Goal: Task Accomplishment & Management: Use online tool/utility

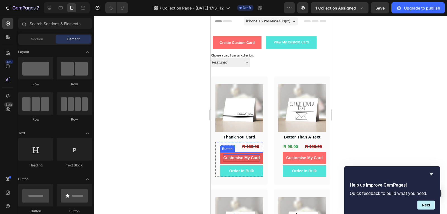
click at [249, 159] on p "Customise My Card" at bounding box center [241, 157] width 37 height 7
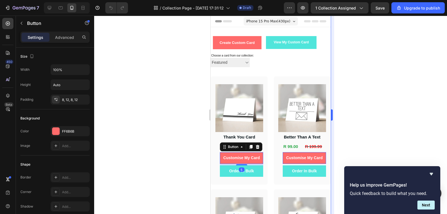
drag, startPoint x: 397, startPoint y: 95, endPoint x: 334, endPoint y: 120, distance: 67.5
click at [397, 95] on div at bounding box center [270, 115] width 353 height 198
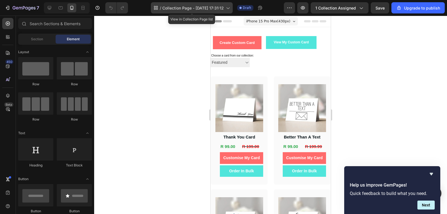
click at [221, 11] on span "Collection Page - [DATE] 17:31:12" at bounding box center [192, 8] width 61 height 6
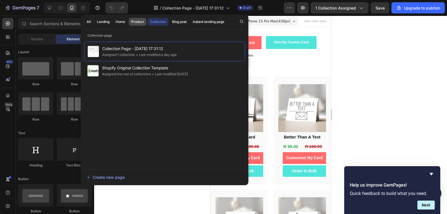
click at [134, 20] on div "Product" at bounding box center [137, 21] width 13 height 5
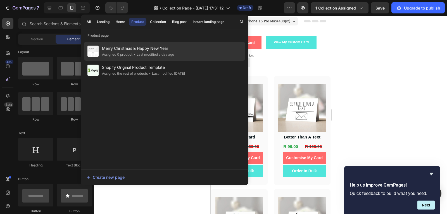
click at [182, 54] on div "Merry Christmas & Happy New Year Assigned 0 product • Last modified a day ago" at bounding box center [164, 51] width 161 height 19
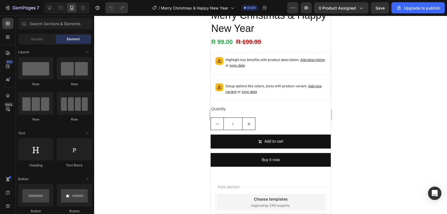
scroll to position [140, 0]
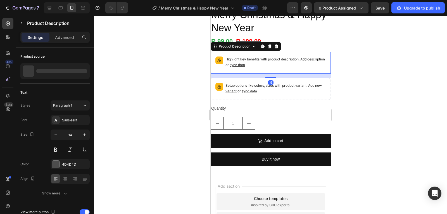
click at [281, 60] on p "Highlight key benefits with product description. Add description or sync data" at bounding box center [275, 61] width 101 height 11
click at [278, 44] on icon at bounding box center [276, 46] width 4 height 4
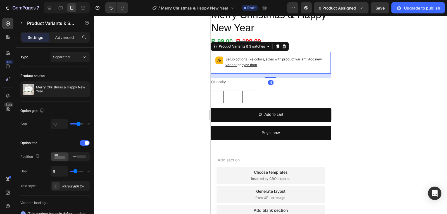
click at [281, 61] on p "Setup options like colors, sizes with product variant. Add new variant or sync …" at bounding box center [275, 61] width 101 height 11
click at [285, 44] on icon at bounding box center [284, 46] width 4 height 4
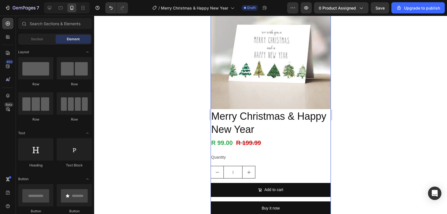
scroll to position [84, 0]
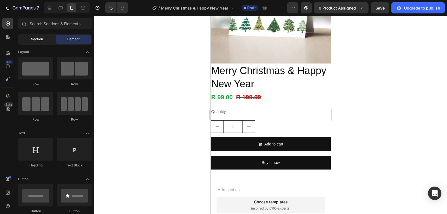
click at [45, 39] on div "Section" at bounding box center [36, 39] width 35 height 9
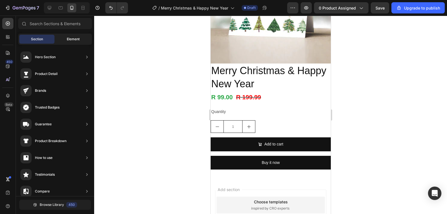
click at [65, 39] on div "Element" at bounding box center [73, 39] width 35 height 9
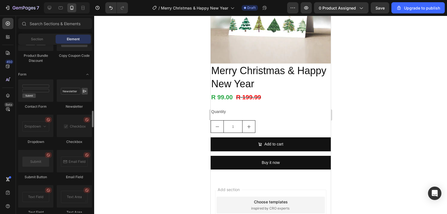
scroll to position [1174, 0]
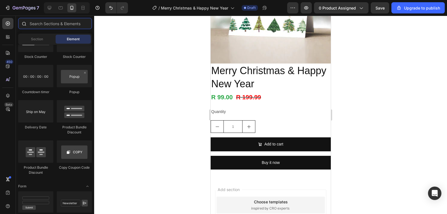
click at [68, 22] on input "text" at bounding box center [55, 23] width 74 height 11
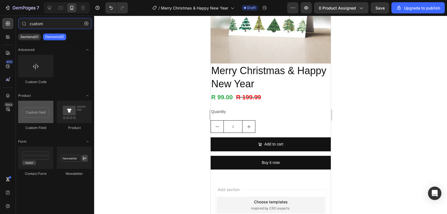
type input "custom"
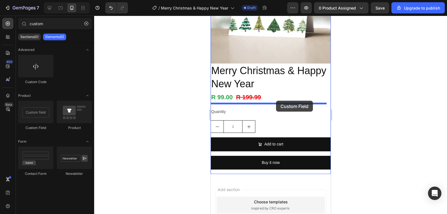
drag, startPoint x: 256, startPoint y: 132, endPoint x: 276, endPoint y: 101, distance: 37.2
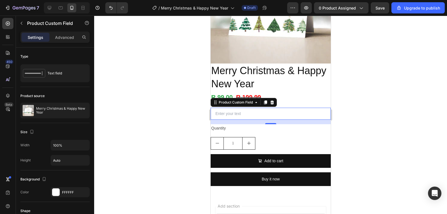
click at [263, 111] on input "text" at bounding box center [270, 114] width 120 height 12
click at [300, 137] on div "1" at bounding box center [270, 143] width 120 height 13
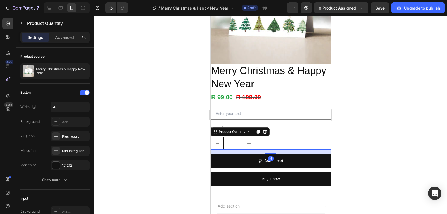
click at [383, 93] on div at bounding box center [270, 115] width 353 height 198
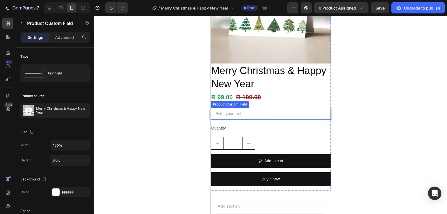
click at [257, 113] on input "text" at bounding box center [270, 114] width 120 height 12
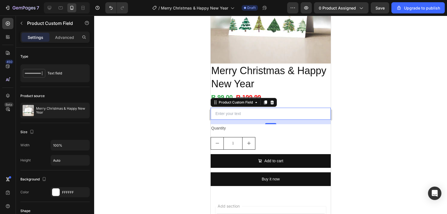
click at [268, 110] on input "text" at bounding box center [270, 114] width 120 height 12
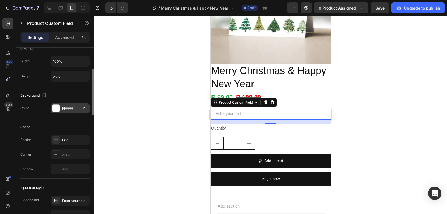
scroll to position [0, 0]
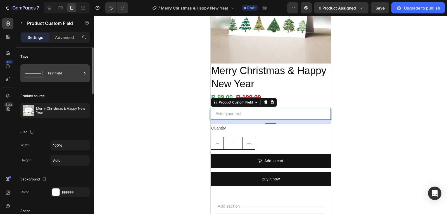
click at [63, 73] on div "Text field" at bounding box center [65, 73] width 34 height 13
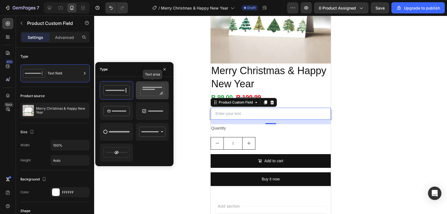
click at [159, 95] on icon at bounding box center [152, 90] width 26 height 11
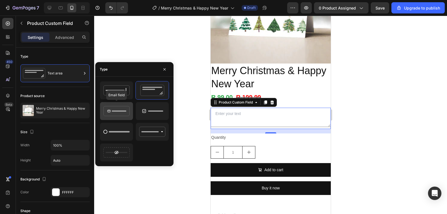
click at [129, 112] on icon at bounding box center [116, 110] width 26 height 11
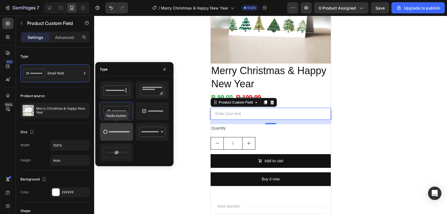
click at [120, 135] on icon at bounding box center [116, 131] width 26 height 11
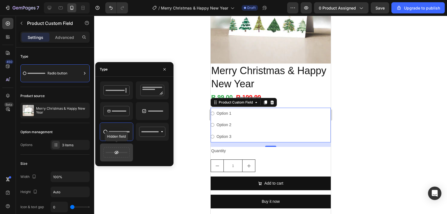
click at [116, 151] on icon at bounding box center [116, 152] width 3 height 2
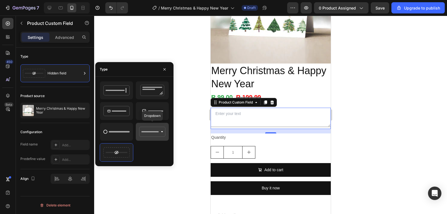
click at [161, 133] on icon at bounding box center [152, 131] width 26 height 11
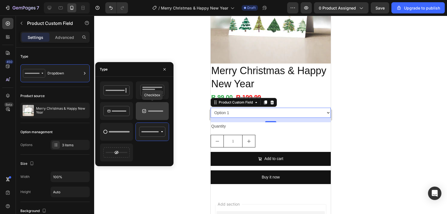
click at [162, 112] on rect at bounding box center [155, 110] width 15 height 1
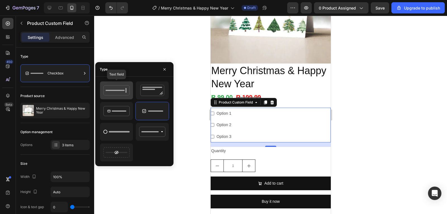
click at [127, 93] on icon at bounding box center [116, 90] width 26 height 11
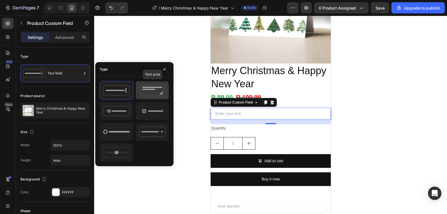
click at [150, 92] on icon at bounding box center [152, 90] width 26 height 11
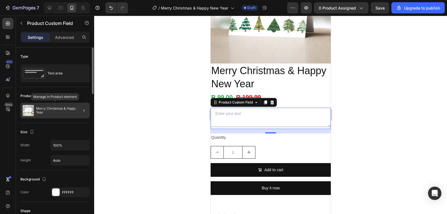
click at [69, 116] on div "Merry Christmas & Happy New Year" at bounding box center [54, 111] width 69 height 16
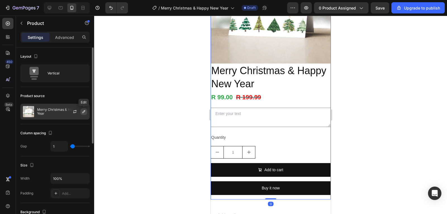
click at [82, 113] on icon "button" at bounding box center [84, 111] width 4 height 4
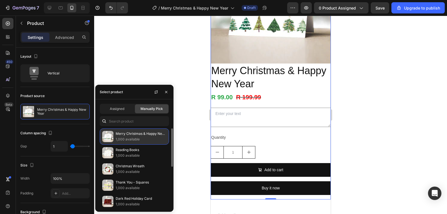
click at [131, 134] on p "Merry Christmas & Happy New Year" at bounding box center [141, 134] width 51 height 6
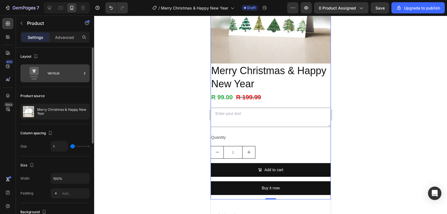
click at [58, 76] on div "Vertical" at bounding box center [65, 73] width 34 height 13
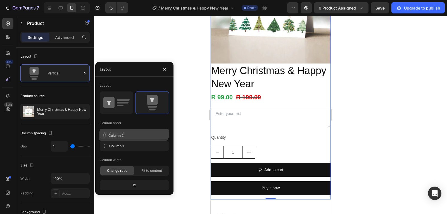
drag, startPoint x: 106, startPoint y: 144, endPoint x: 105, endPoint y: 134, distance: 10.4
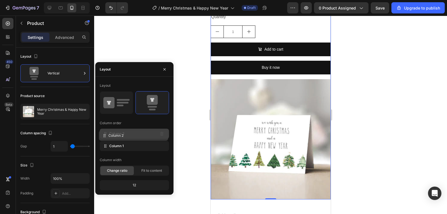
scroll to position [188, 0]
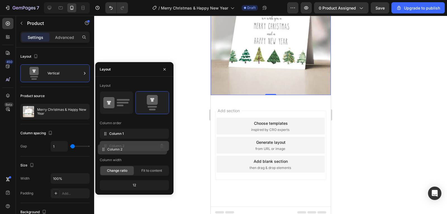
drag, startPoint x: 105, startPoint y: 134, endPoint x: 103, endPoint y: 149, distance: 15.8
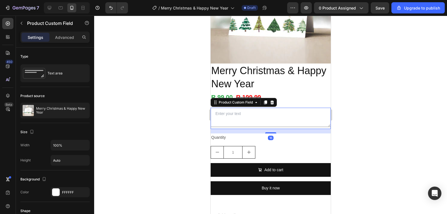
click at [270, 115] on textarea at bounding box center [270, 117] width 120 height 19
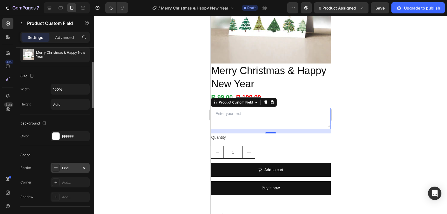
click at [68, 166] on div "Line" at bounding box center [70, 167] width 16 height 5
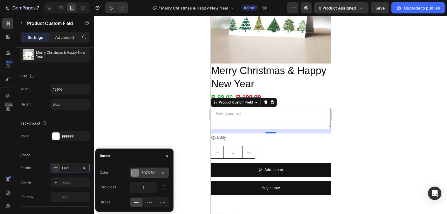
click at [140, 175] on div "7D7D7D" at bounding box center [149, 172] width 39 height 10
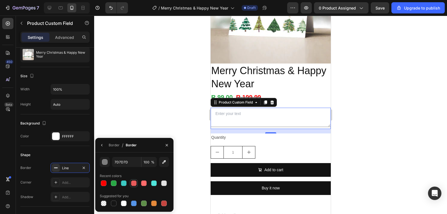
click at [132, 185] on div at bounding box center [134, 183] width 6 height 6
type input "7D7D7D"
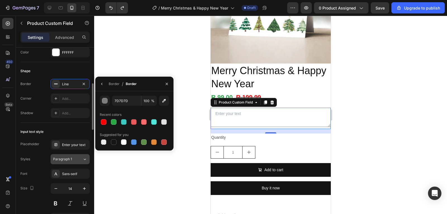
scroll to position [196, 0]
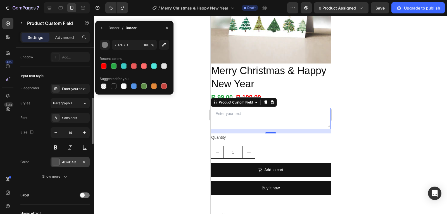
click at [65, 164] on div "4D4D4D" at bounding box center [70, 162] width 16 height 5
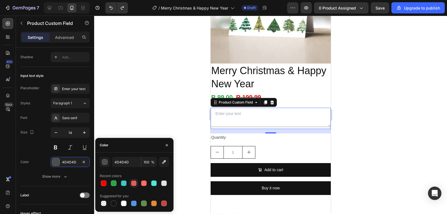
click at [134, 182] on div at bounding box center [134, 183] width 6 height 6
type input "E85A5A"
click at [263, 111] on textarea at bounding box center [270, 117] width 120 height 19
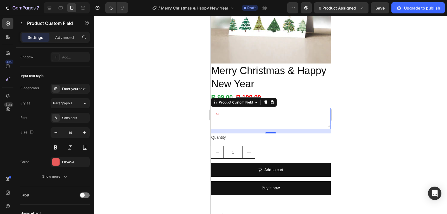
type textarea "x"
type textarea "xac"
click at [79, 90] on div "Enter your text" at bounding box center [75, 88] width 26 height 5
click at [227, 108] on textarea "xac" at bounding box center [270, 117] width 120 height 19
type textarea "x"
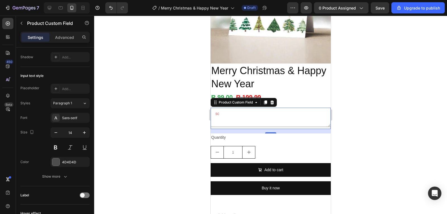
type textarea "s"
type textarea "scd"
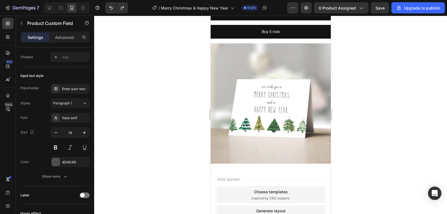
scroll to position [20, 0]
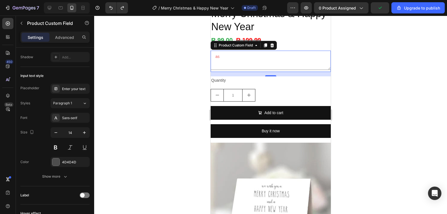
type textarea "a"
click at [108, 5] on button "Undo/Redo" at bounding box center [110, 7] width 11 height 11
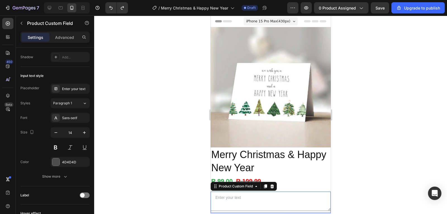
drag, startPoint x: 247, startPoint y: 193, endPoint x: 245, endPoint y: 197, distance: 4.9
click at [245, 197] on textarea at bounding box center [270, 200] width 120 height 19
type textarea "a"
click at [61, 165] on div "4D4D4D" at bounding box center [70, 162] width 39 height 10
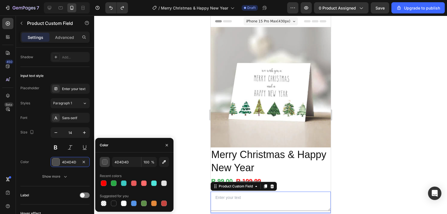
click at [104, 163] on div "button" at bounding box center [105, 162] width 6 height 6
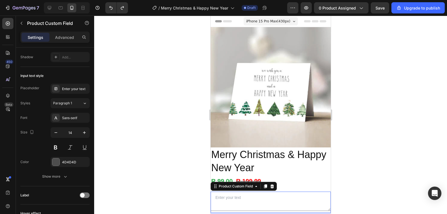
click at [243, 193] on textarea at bounding box center [270, 200] width 120 height 19
click at [71, 92] on div "Enter your text" at bounding box center [70, 89] width 39 height 10
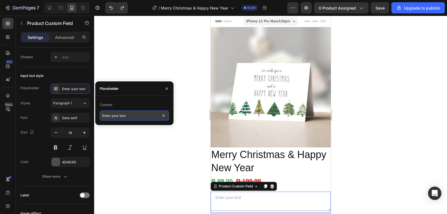
drag, startPoint x: 113, startPoint y: 117, endPoint x: 120, endPoint y: 119, distance: 7.2
click at [113, 117] on input "Enter your text" at bounding box center [134, 115] width 69 height 10
type input "Enter your custom"
type input "m"
type input "Enter your custom message text here..."
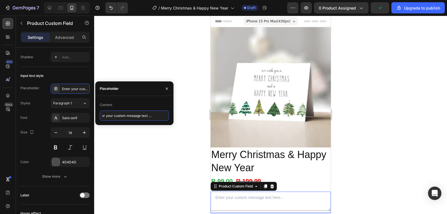
scroll to position [0, 6]
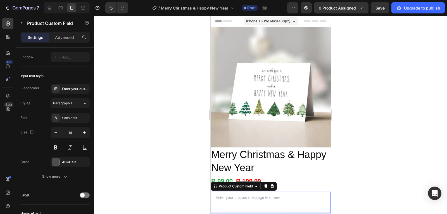
click at [127, 172] on div at bounding box center [270, 115] width 353 height 198
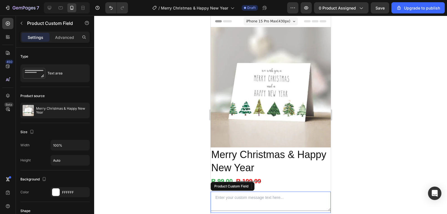
click at [259, 199] on textarea at bounding box center [270, 200] width 120 height 19
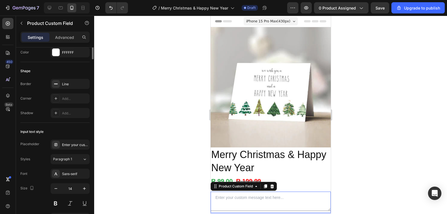
scroll to position [168, 0]
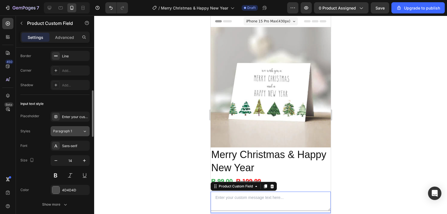
click at [78, 130] on div "Paragraph 1" at bounding box center [67, 131] width 29 height 5
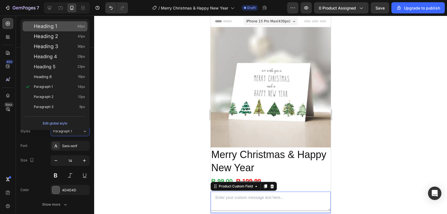
click at [75, 26] on div "Heading 1 46px" at bounding box center [59, 26] width 51 height 6
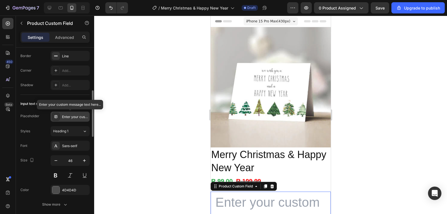
type input "14"
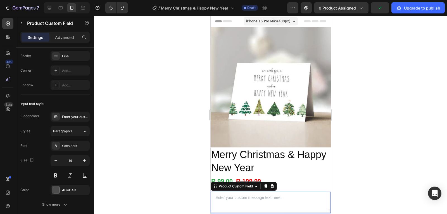
click at [254, 191] on textarea at bounding box center [270, 200] width 120 height 19
type textarea "s"
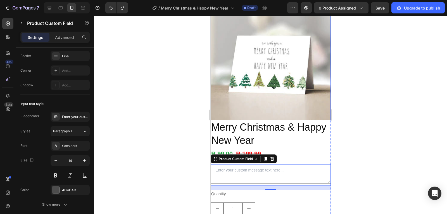
scroll to position [56, 0]
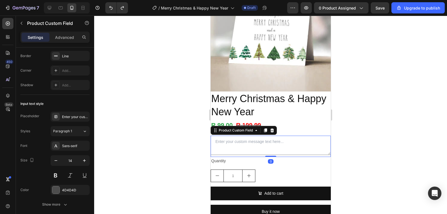
drag, startPoint x: 269, startPoint y: 156, endPoint x: 271, endPoint y: 141, distance: 15.4
click at [271, 141] on div "Product Custom Field 0" at bounding box center [270, 146] width 120 height 21
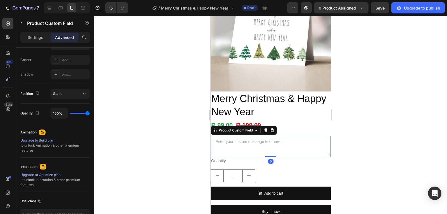
click at [371, 112] on div at bounding box center [270, 115] width 353 height 198
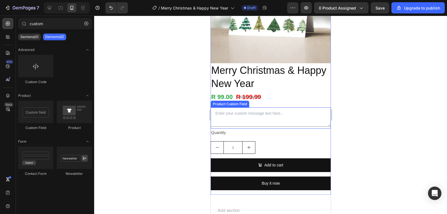
scroll to position [84, 0]
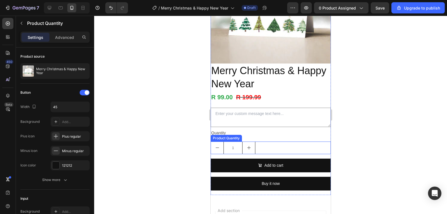
click at [262, 144] on div "1" at bounding box center [270, 147] width 120 height 13
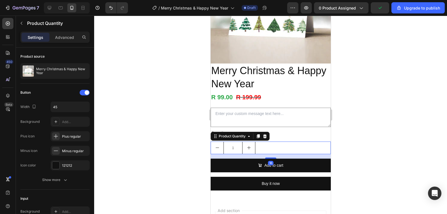
click at [389, 142] on div at bounding box center [270, 115] width 353 height 198
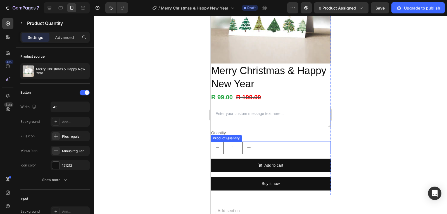
click at [275, 145] on div "1" at bounding box center [270, 147] width 120 height 13
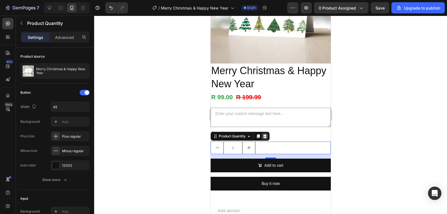
click at [267, 134] on icon at bounding box center [264, 136] width 4 height 4
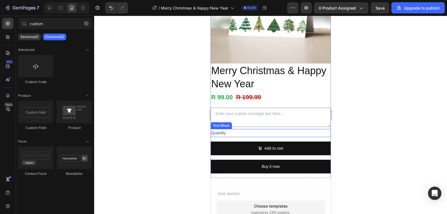
click at [259, 129] on div "Quantity" at bounding box center [270, 133] width 120 height 8
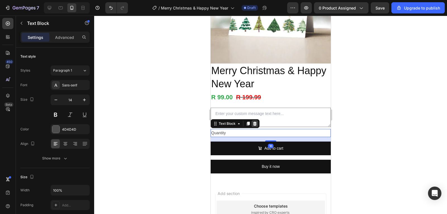
click at [256, 122] on div at bounding box center [254, 123] width 7 height 7
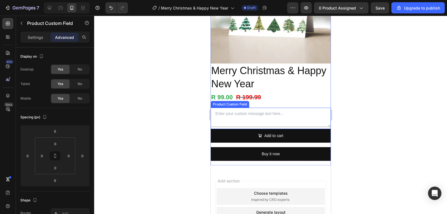
click at [242, 118] on textarea at bounding box center [270, 117] width 120 height 19
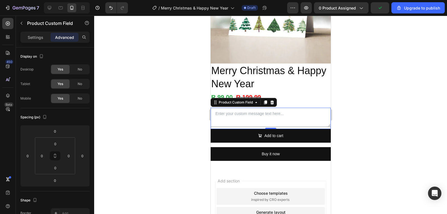
click at [256, 116] on textarea at bounding box center [270, 117] width 120 height 19
click at [44, 36] on div "Settings" at bounding box center [36, 37] width 28 height 9
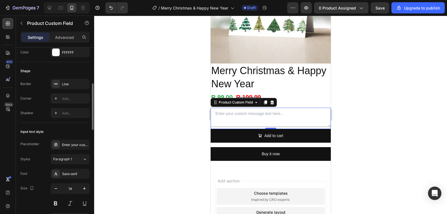
scroll to position [168, 0]
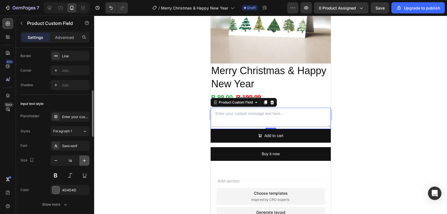
click at [82, 161] on icon "button" at bounding box center [85, 161] width 6 height 6
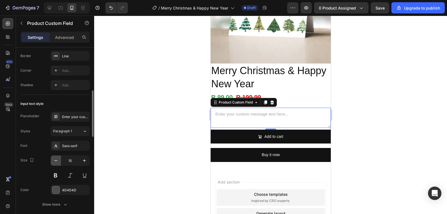
click at [59, 160] on button "button" at bounding box center [56, 160] width 10 height 10
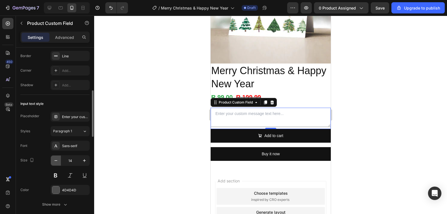
click at [59, 160] on button "button" at bounding box center [56, 160] width 10 height 10
type input "13"
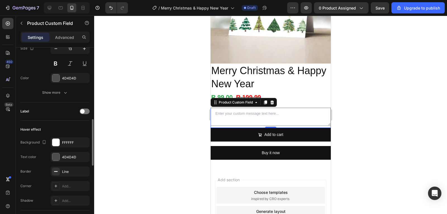
scroll to position [391, 0]
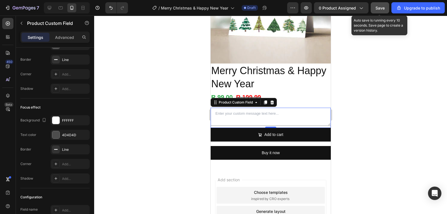
click at [384, 6] on span "Save" at bounding box center [380, 8] width 9 height 5
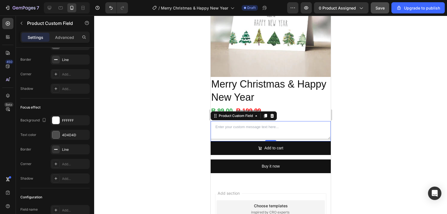
scroll to position [69, 0]
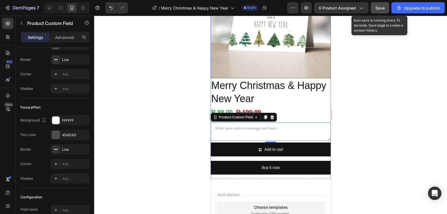
drag, startPoint x: 379, startPoint y: 9, endPoint x: 75, endPoint y: 4, distance: 303.9
click at [379, 9] on span "Save" at bounding box center [380, 8] width 9 height 5
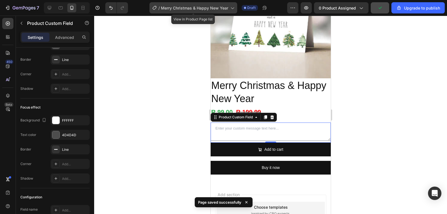
click at [223, 10] on span "Merry Christmas & Happy New Year" at bounding box center [194, 8] width 67 height 6
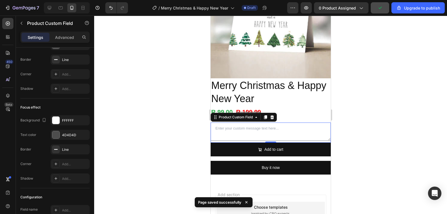
click at [394, 94] on div at bounding box center [270, 115] width 353 height 198
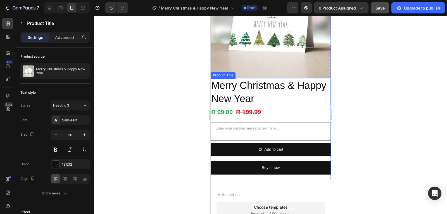
click at [287, 91] on h2 "Merry Christmas & Happy New Year" at bounding box center [270, 92] width 120 height 27
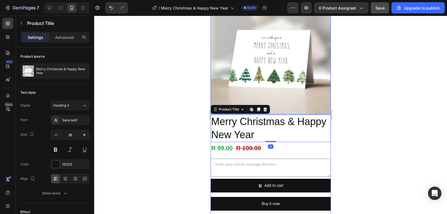
scroll to position [0, 0]
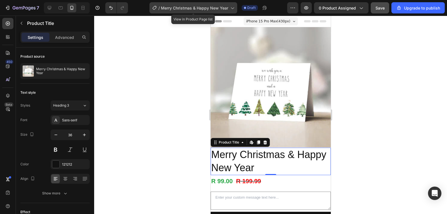
click at [198, 10] on span "Merry Christmas & Happy New Year" at bounding box center [194, 8] width 67 height 6
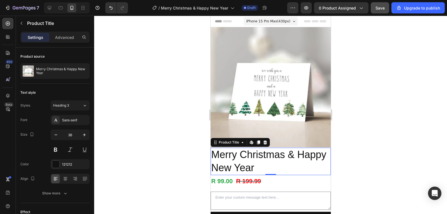
drag, startPoint x: 414, startPoint y: 86, endPoint x: 60, endPoint y: 77, distance: 354.0
click at [414, 86] on div at bounding box center [270, 115] width 353 height 198
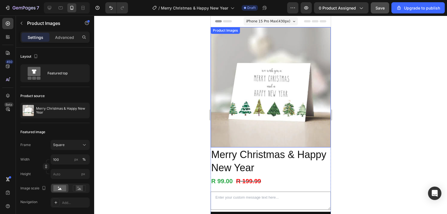
click at [293, 95] on img at bounding box center [270, 87] width 120 height 120
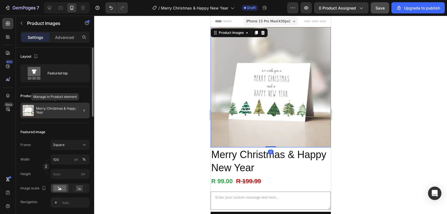
click at [53, 107] on p "Merry Christmas & Happy New Year" at bounding box center [61, 110] width 51 height 8
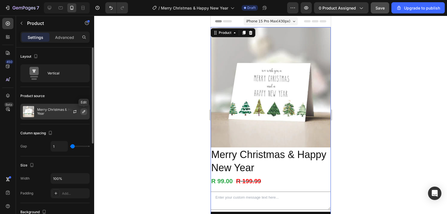
click at [84, 112] on icon "button" at bounding box center [84, 111] width 4 height 4
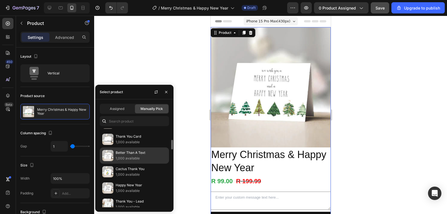
scroll to position [67, 0]
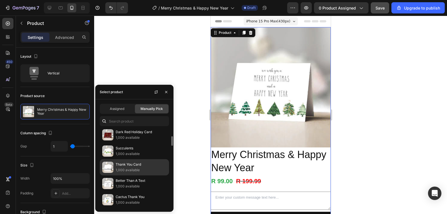
click at [140, 171] on p "1,000 available" at bounding box center [141, 170] width 51 height 6
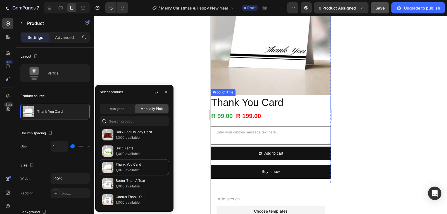
scroll to position [56, 0]
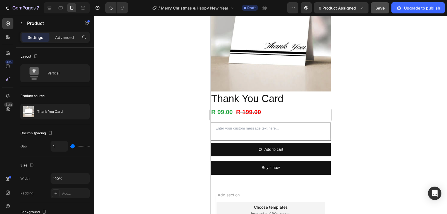
click at [357, 131] on div at bounding box center [270, 115] width 353 height 198
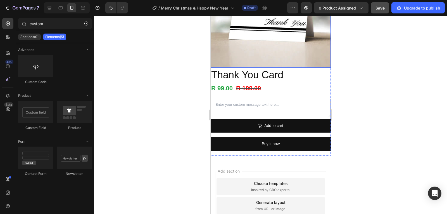
scroll to position [84, 0]
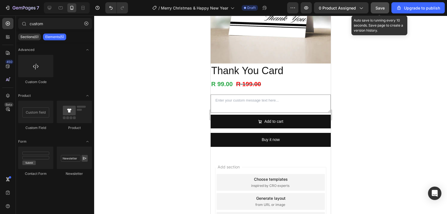
click at [385, 7] on span "Save" at bounding box center [380, 8] width 9 height 5
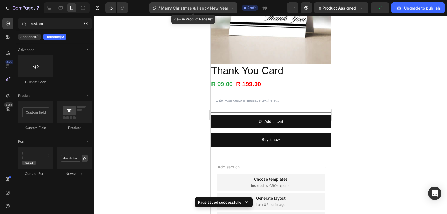
click at [213, 8] on span "Merry Christmas & Happy New Year" at bounding box center [194, 8] width 67 height 6
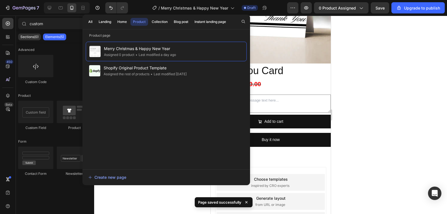
click at [361, 79] on div at bounding box center [270, 115] width 353 height 198
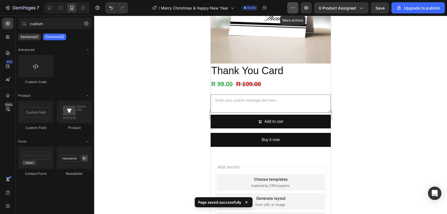
click at [293, 9] on icon "button" at bounding box center [293, 8] width 6 height 6
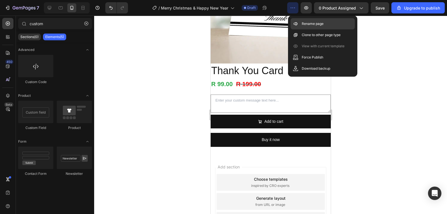
click at [307, 22] on p "Rename page" at bounding box center [313, 24] width 22 height 6
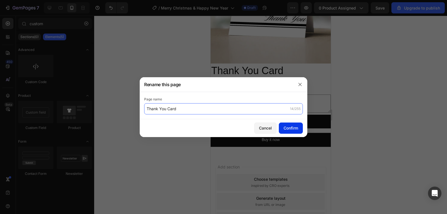
type input "Thank You Card"
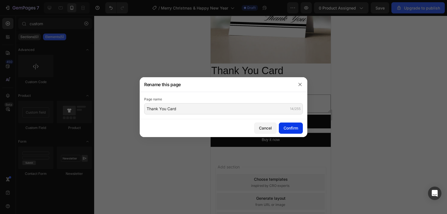
click at [301, 127] on button "Confirm" at bounding box center [291, 127] width 24 height 11
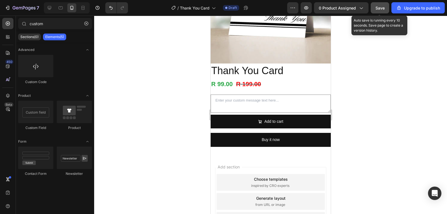
click at [384, 6] on span "Save" at bounding box center [380, 8] width 9 height 5
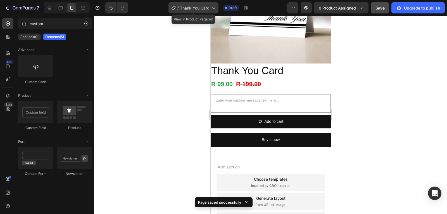
click at [188, 9] on span "Thank You Card" at bounding box center [195, 8] width 30 height 6
click at [344, 92] on div at bounding box center [270, 115] width 353 height 198
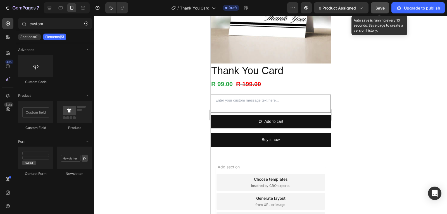
click at [378, 8] on span "Save" at bounding box center [380, 8] width 9 height 5
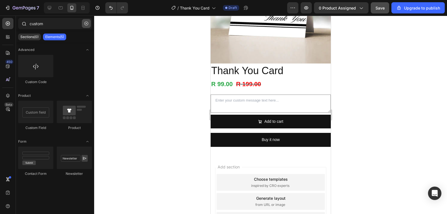
click at [86, 25] on icon "button" at bounding box center [86, 24] width 4 height 4
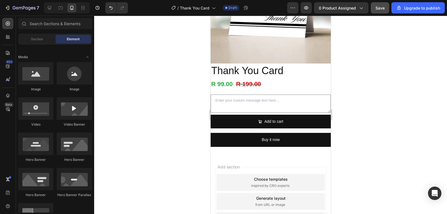
scroll to position [0, 0]
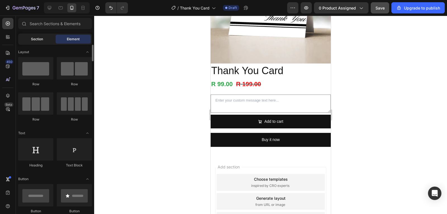
click at [42, 41] on span "Section" at bounding box center [37, 39] width 12 height 5
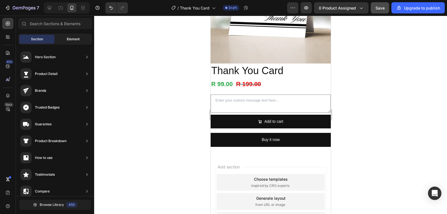
click at [60, 41] on div "Element" at bounding box center [73, 39] width 35 height 9
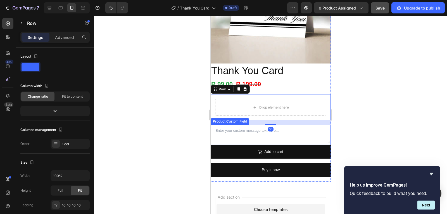
click at [259, 132] on textarea at bounding box center [270, 134] width 120 height 18
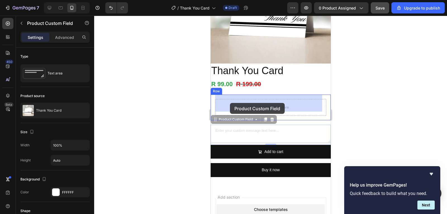
drag, startPoint x: 220, startPoint y: 118, endPoint x: 230, endPoint y: 103, distance: 18.1
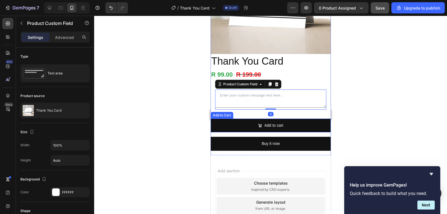
scroll to position [84, 0]
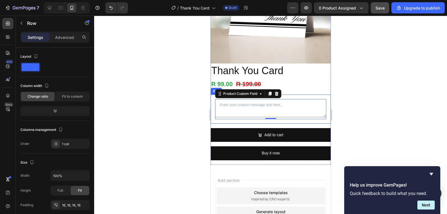
click at [296, 94] on div "Product Custom Field 0 Row" at bounding box center [270, 108] width 120 height 29
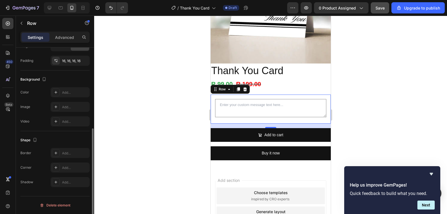
scroll to position [0, 0]
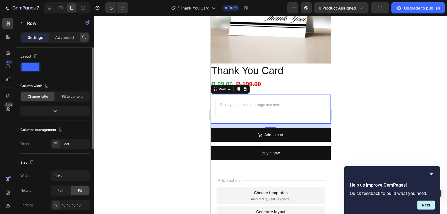
click at [82, 38] on div at bounding box center [84, 37] width 9 height 9
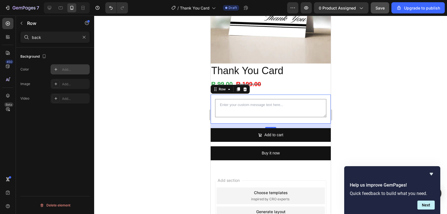
type input "back"
click at [78, 69] on div "Add..." at bounding box center [75, 69] width 26 height 5
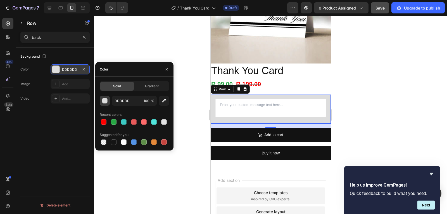
click at [106, 104] on button "button" at bounding box center [105, 101] width 10 height 10
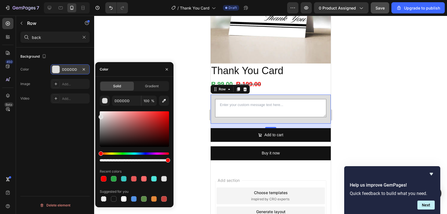
click at [358, 109] on div at bounding box center [270, 115] width 353 height 198
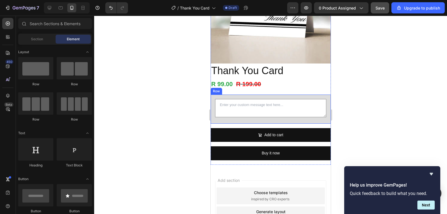
click at [293, 94] on div "Product Custom Field Row" at bounding box center [270, 108] width 120 height 29
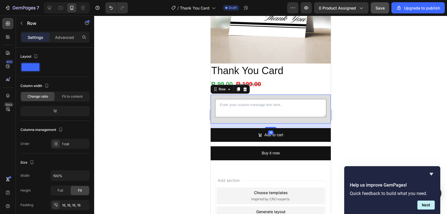
click at [323, 117] on div "Product Custom Field Row 16" at bounding box center [270, 108] width 120 height 29
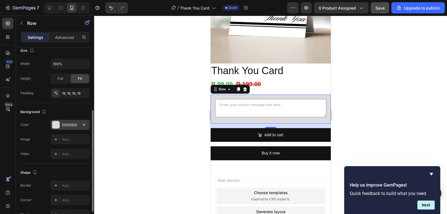
click at [61, 125] on div "DDDDDD" at bounding box center [70, 125] width 39 height 10
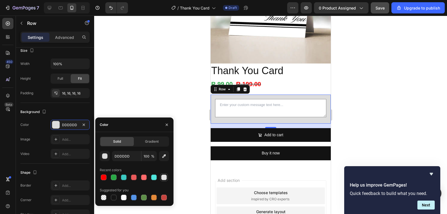
click at [162, 175] on div at bounding box center [164, 177] width 6 height 6
click at [126, 198] on div at bounding box center [124, 198] width 6 height 6
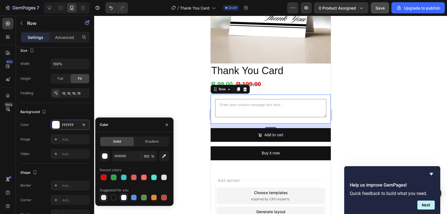
click at [103, 199] on div at bounding box center [104, 198] width 6 height 6
type input "000000"
type input "0"
click at [166, 177] on div at bounding box center [164, 177] width 6 height 6
type input "E2E2E2"
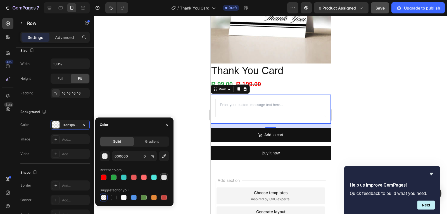
type input "100"
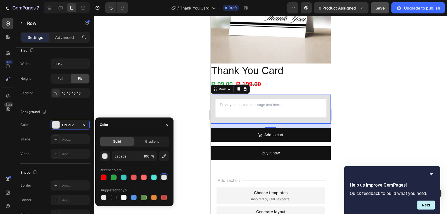
click at [382, 116] on div at bounding box center [270, 115] width 353 height 198
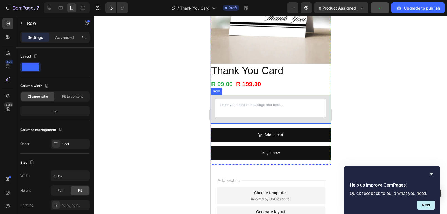
click at [323, 118] on div "Product Custom Field Row" at bounding box center [270, 108] width 120 height 29
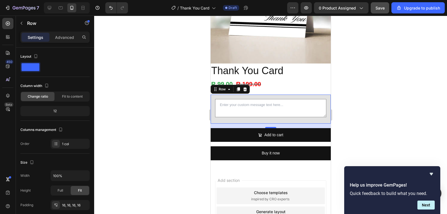
click at [238, 115] on div "Product Custom Field Row 16" at bounding box center [270, 108] width 120 height 29
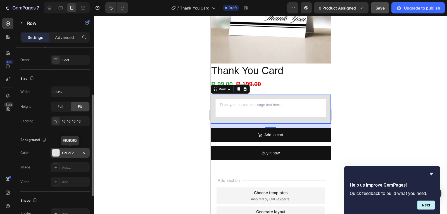
click at [68, 154] on div "E2E2E2" at bounding box center [70, 152] width 16 height 5
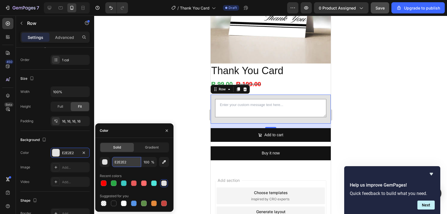
click at [132, 159] on input "E2E2E2" at bounding box center [126, 162] width 29 height 10
paste input "#E0E0E0"
click at [134, 174] on div "Recent colors" at bounding box center [134, 175] width 69 height 9
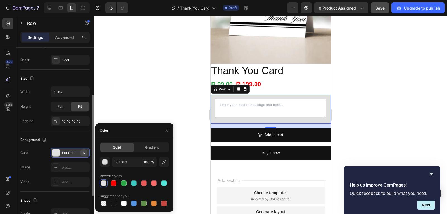
click at [85, 153] on icon "button" at bounding box center [84, 152] width 4 height 4
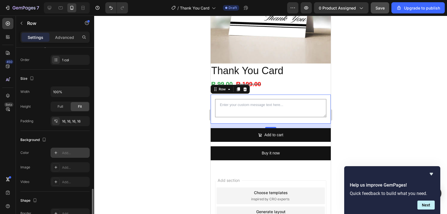
scroll to position [144, 0]
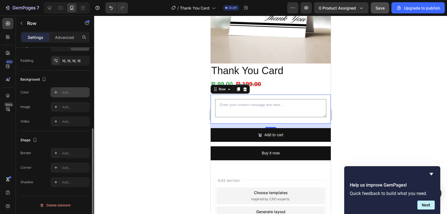
click at [65, 92] on div "Add..." at bounding box center [75, 92] width 26 height 5
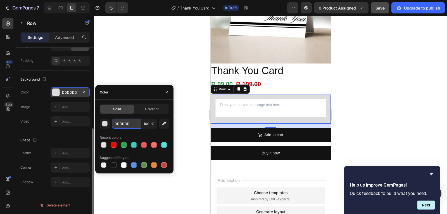
click at [129, 125] on input "DDDDDD" at bounding box center [126, 124] width 29 height 10
paste input "#E0E0E0"
click at [117, 124] on input "#E0E0E0" at bounding box center [126, 124] width 29 height 10
type input "E0E0E0"
click at [131, 133] on div "Recent colors" at bounding box center [134, 137] width 69 height 9
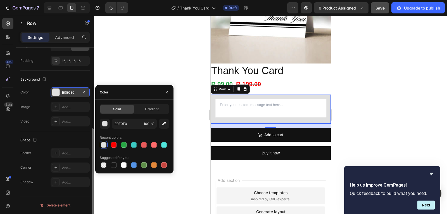
click at [358, 105] on div at bounding box center [270, 115] width 353 height 198
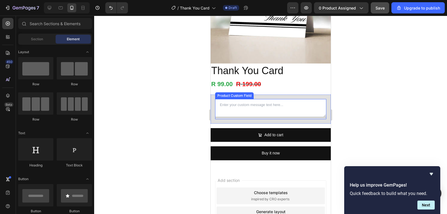
click at [300, 94] on div "Product Custom Field Row" at bounding box center [270, 108] width 120 height 29
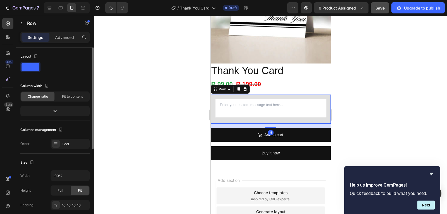
scroll to position [84, 0]
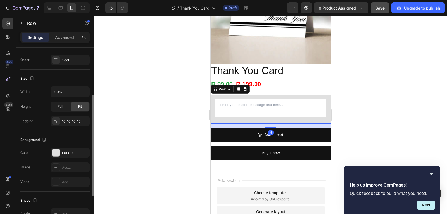
click at [67, 158] on div "The changes might be hidden by the video. Color E0E0E0 Image Add... Video Add..." at bounding box center [54, 167] width 69 height 39
click at [77, 155] on div "E0E0E0" at bounding box center [70, 152] width 16 height 5
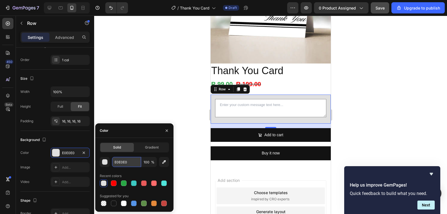
click at [131, 165] on input "E0E0E0" at bounding box center [126, 162] width 29 height 10
paste input "#fafafa"
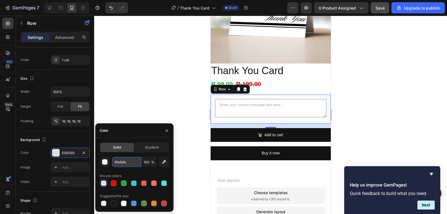
type input "fafafa"
click at [381, 117] on div at bounding box center [270, 115] width 353 height 198
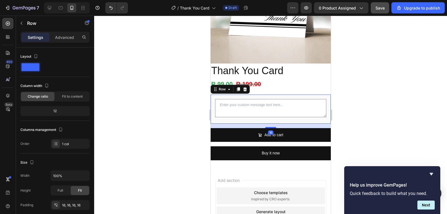
click at [243, 94] on div "Product Custom Field Row 16" at bounding box center [270, 108] width 120 height 29
click at [10, 24] on icon at bounding box center [8, 24] width 4 height 4
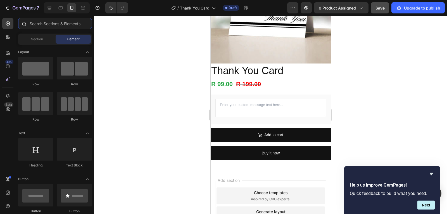
click at [55, 26] on input "text" at bounding box center [55, 23] width 74 height 11
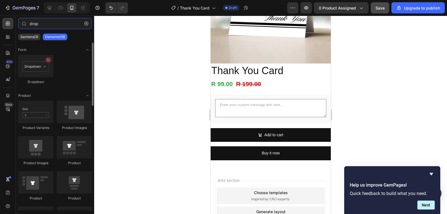
type input "drop"
drag, startPoint x: 39, startPoint y: 67, endPoint x: 69, endPoint y: 82, distance: 33.3
click at [69, 82] on div "Dropdown" at bounding box center [55, 72] width 74 height 35
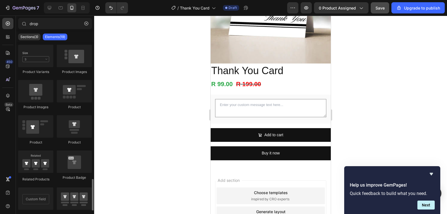
scroll to position [0, 0]
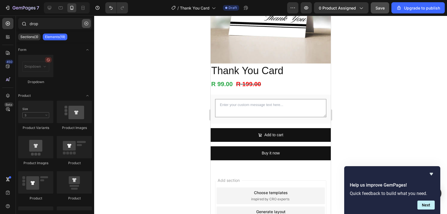
click at [88, 24] on button "button" at bounding box center [86, 23] width 9 height 9
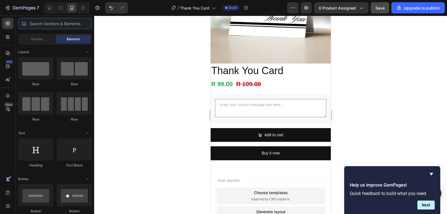
click at [80, 23] on input "text" at bounding box center [55, 23] width 74 height 11
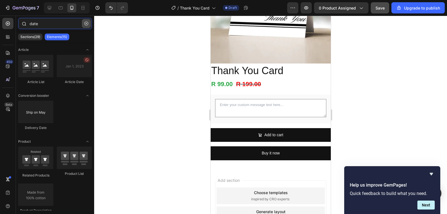
type input "date"
click at [88, 28] on button "button" at bounding box center [86, 23] width 9 height 9
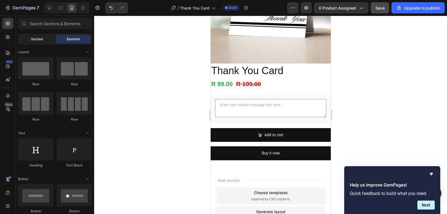
click at [34, 42] on div "Section" at bounding box center [36, 39] width 35 height 9
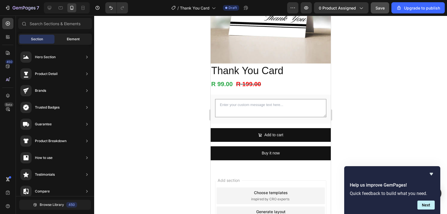
click at [73, 39] on span "Element" at bounding box center [73, 39] width 13 height 5
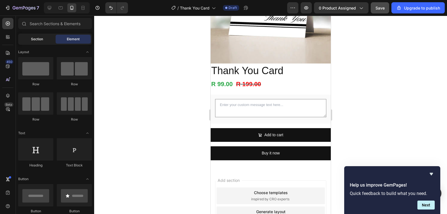
click at [40, 43] on div "Section" at bounding box center [36, 39] width 35 height 9
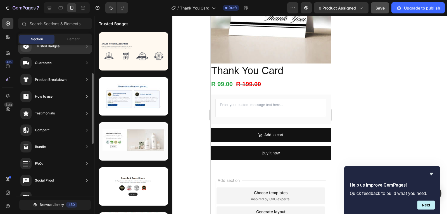
scroll to position [173, 0]
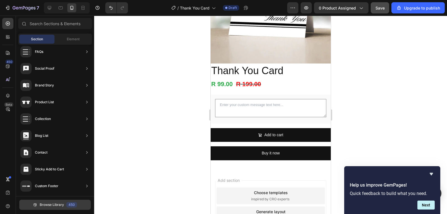
click at [51, 206] on span "Browse Library" at bounding box center [52, 204] width 24 height 5
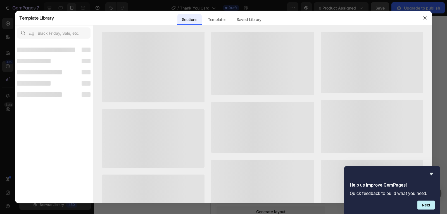
scroll to position [166, 0]
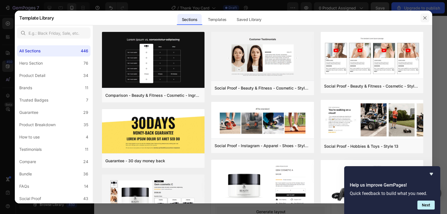
click at [429, 15] on button "button" at bounding box center [425, 17] width 9 height 9
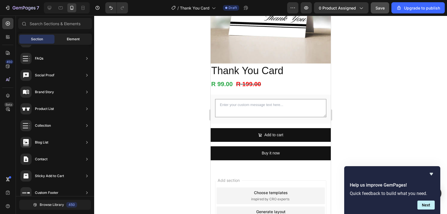
click at [73, 42] on div "Element" at bounding box center [73, 39] width 35 height 9
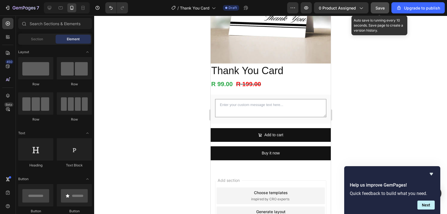
click at [389, 8] on button "Save" at bounding box center [380, 7] width 18 height 11
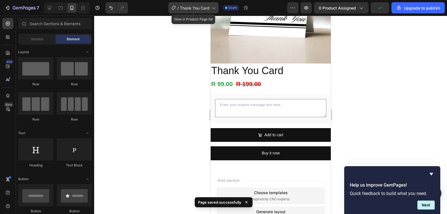
click at [200, 13] on div "/ Thank You Card" at bounding box center [194, 7] width 50 height 11
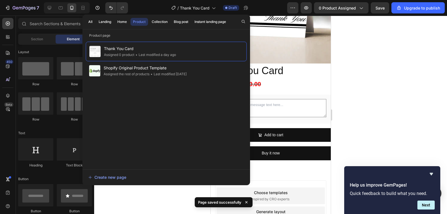
click at [341, 68] on div at bounding box center [270, 115] width 353 height 198
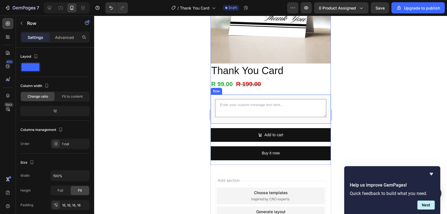
click at [325, 101] on div "Product Custom Field Row" at bounding box center [270, 108] width 120 height 29
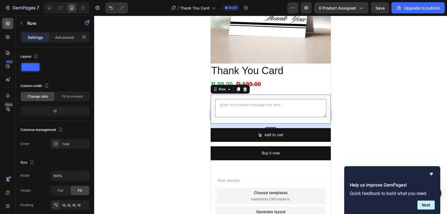
click at [9, 22] on icon at bounding box center [8, 24] width 4 height 4
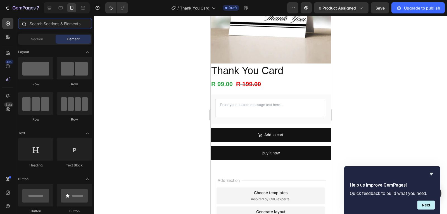
click at [32, 23] on input "text" at bounding box center [55, 23] width 74 height 11
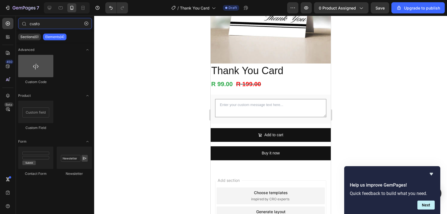
type input "custo"
click at [38, 71] on div at bounding box center [35, 66] width 35 height 22
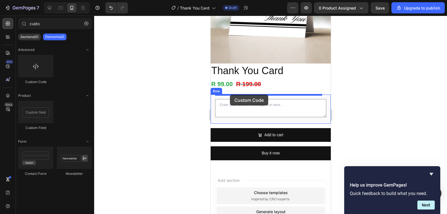
drag, startPoint x: 248, startPoint y: 87, endPoint x: 230, endPoint y: 94, distance: 19.9
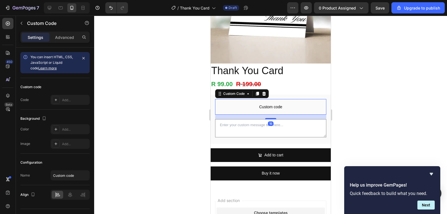
click at [271, 103] on span "Custom code" at bounding box center [270, 106] width 111 height 7
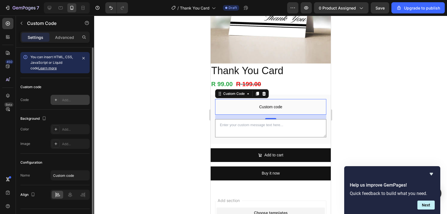
click at [61, 100] on div "Add..." at bounding box center [70, 100] width 39 height 10
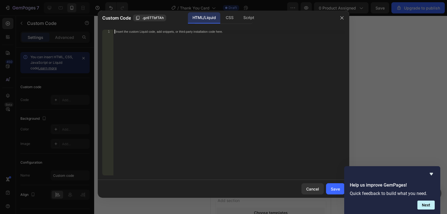
click at [223, 73] on div "Insert the custom Liquid code, add snippets, or third-party installation code h…" at bounding box center [228, 106] width 231 height 153
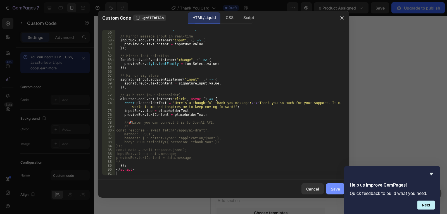
click at [332, 192] on button "Save" at bounding box center [335, 188] width 19 height 11
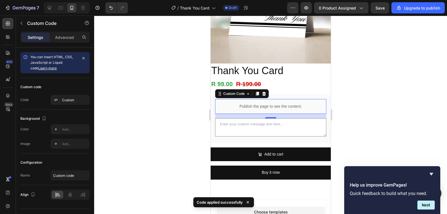
click at [257, 103] on p "Publish the page to see the content." at bounding box center [270, 106] width 111 height 6
click at [249, 105] on p "Publish the page to see the content." at bounding box center [270, 106] width 111 height 6
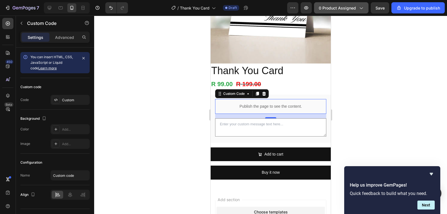
click at [355, 10] on span "0 product assigned" at bounding box center [337, 8] width 37 height 6
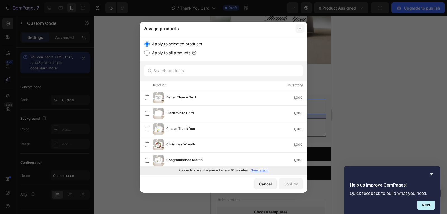
click at [298, 30] on icon "button" at bounding box center [300, 28] width 4 height 4
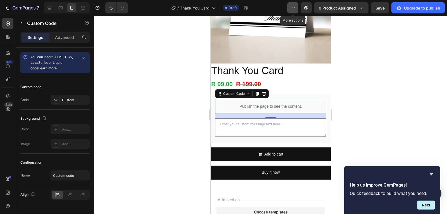
click at [295, 8] on icon "button" at bounding box center [293, 8] width 6 height 6
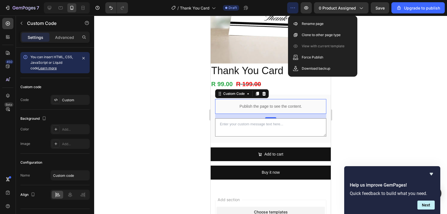
click at [392, 67] on div at bounding box center [270, 115] width 353 height 198
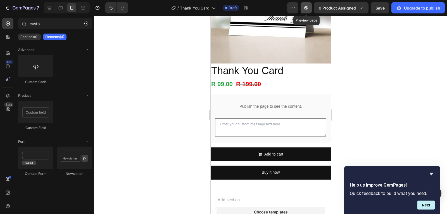
click at [304, 7] on button "button" at bounding box center [306, 7] width 11 height 11
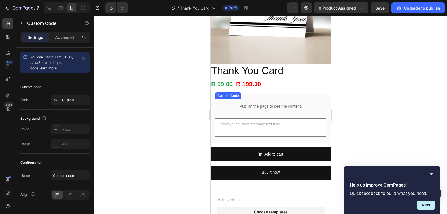
click at [259, 99] on div "Publish the page to see the content." at bounding box center [270, 106] width 111 height 15
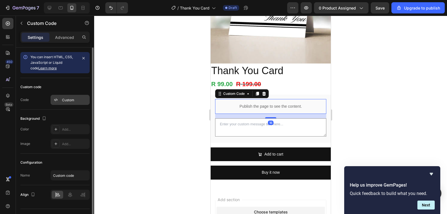
click at [65, 101] on div "Custom" at bounding box center [75, 100] width 26 height 5
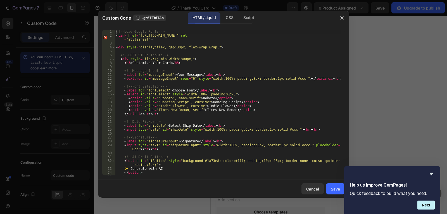
click at [214, 74] on div "<!-- Load Google Fonts --> < link href = "https://fonts.googleapis.com/css2?fam…" at bounding box center [228, 106] width 226 height 153
type textarea "</script>"
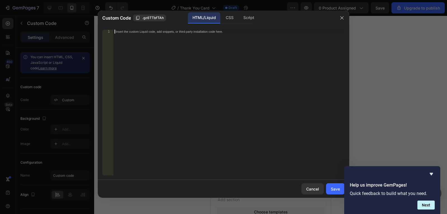
scroll to position [312, 0]
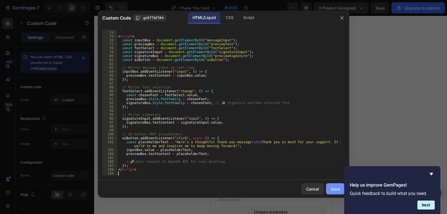
click at [332, 185] on button "Save" at bounding box center [335, 188] width 19 height 11
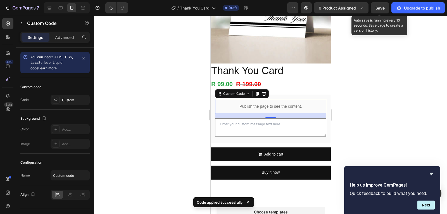
click at [380, 6] on span "Save" at bounding box center [380, 8] width 9 height 5
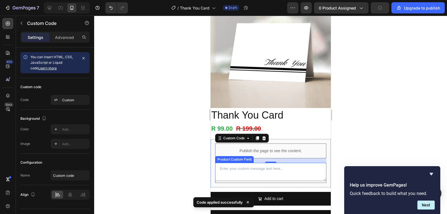
scroll to position [0, 0]
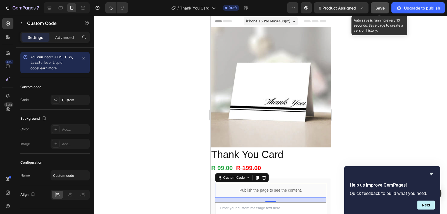
click at [376, 12] on button "Save" at bounding box center [380, 7] width 18 height 11
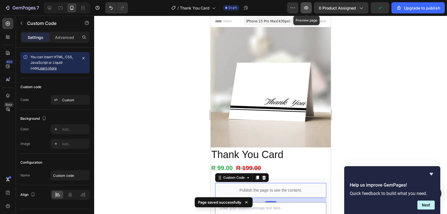
click at [306, 11] on button "button" at bounding box center [306, 7] width 11 height 11
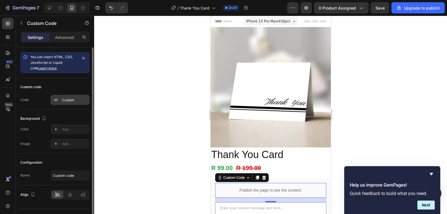
click at [61, 100] on div "Custom" at bounding box center [70, 100] width 39 height 10
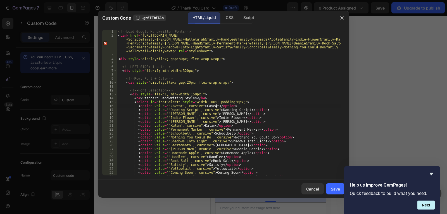
click at [215, 106] on div "<!-- Load Google Handwritten Fonts --> < link href = "https://fonts.googleapis.…" at bounding box center [229, 106] width 224 height 153
type textarea "</script>"
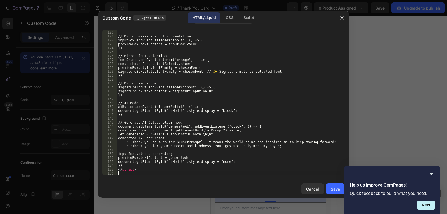
scroll to position [504, 0]
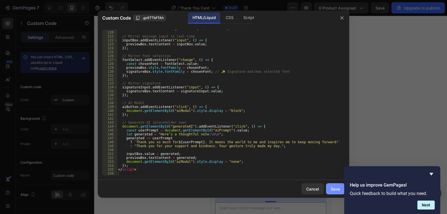
click at [334, 188] on div "Save" at bounding box center [335, 189] width 9 height 6
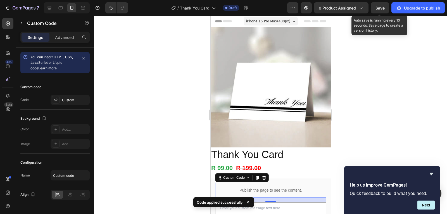
click at [385, 6] on span "Save" at bounding box center [380, 8] width 9 height 5
click at [377, 7] on button "button" at bounding box center [380, 7] width 18 height 11
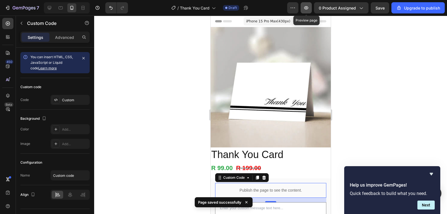
click at [310, 6] on button "button" at bounding box center [306, 7] width 11 height 11
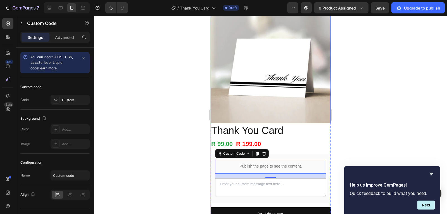
scroll to position [5, 0]
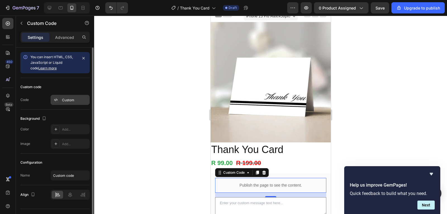
click at [69, 103] on div "Custom" at bounding box center [70, 100] width 39 height 10
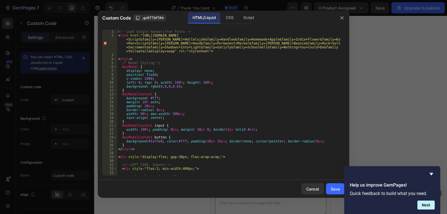
type textarea "}"
click at [211, 92] on div "<!-- Load Google Handwritten Fonts --> < link href = "https://fonts.googleapis.…" at bounding box center [229, 106] width 224 height 153
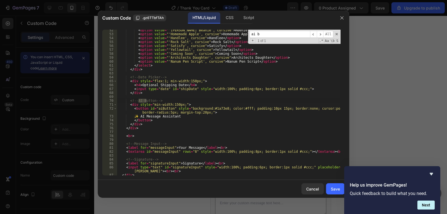
scroll to position [217, 0]
type input "ai b"
type textarea "</div>"
click at [143, 128] on div "< option value = "'Reenie Beanie', cursive" > Reenie Beanie </ option > < optio…" at bounding box center [229, 104] width 224 height 153
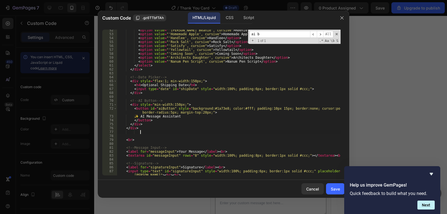
paste textarea
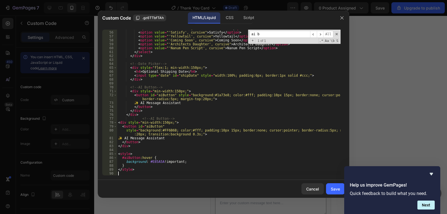
scroll to position [230, 0]
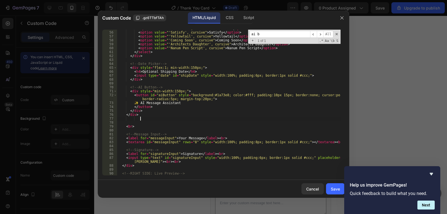
paste textarea
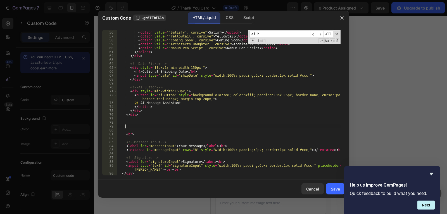
scroll to position [0, 0]
paste textarea
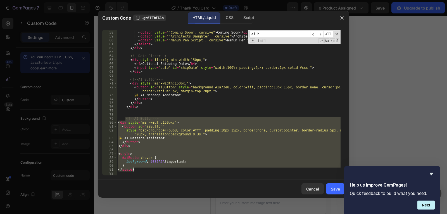
drag, startPoint x: 125, startPoint y: 118, endPoint x: 146, endPoint y: 171, distance: 57.7
click at [146, 171] on div "< option value = "'Yellowtail', cursive" > Yellowtail </ option > < option valu…" at bounding box center [229, 103] width 224 height 153
click at [157, 171] on div "< option value = "'Yellowtail', cursive" > Yellowtail </ option > < option valu…" at bounding box center [229, 103] width 224 height 146
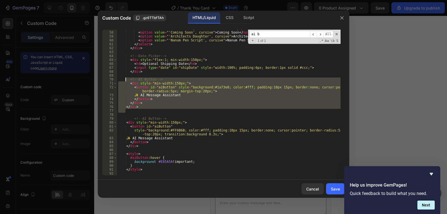
drag, startPoint x: 139, startPoint y: 109, endPoint x: 126, endPoint y: 79, distance: 32.4
click at [126, 79] on div "< option value = "'Yellowtail', cursive" > Yellowtail </ option > < option valu…" at bounding box center [229, 103] width 224 height 153
type textarea "<!-- AI Button --> <div style="min-width:150px;">"
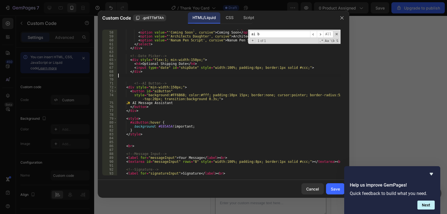
type textarea "</div>"
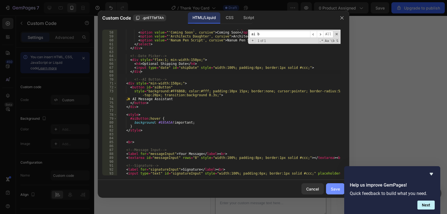
click at [331, 188] on div "Save" at bounding box center [335, 189] width 9 height 6
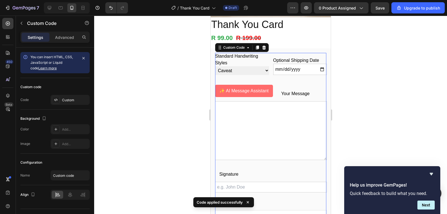
scroll to position [117, 0]
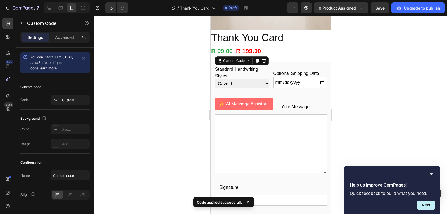
click at [286, 95] on div "Standard Handwriting Styles Caveat Dancing Script Gloria Hallelujah Indie Flowe…" at bounding box center [271, 144] width 112 height 157
click at [378, 98] on div at bounding box center [270, 115] width 353 height 198
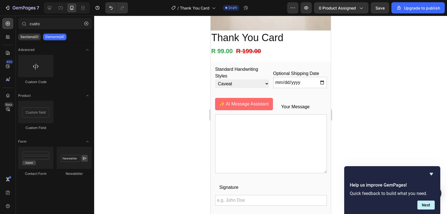
click at [387, 86] on div at bounding box center [270, 115] width 353 height 198
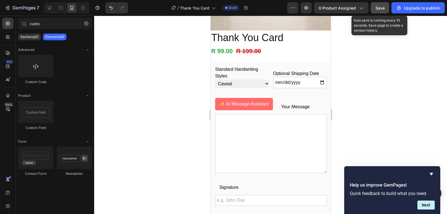
drag, startPoint x: 377, startPoint y: 11, endPoint x: 83, endPoint y: 10, distance: 294.3
click at [377, 11] on button "Save" at bounding box center [380, 7] width 18 height 11
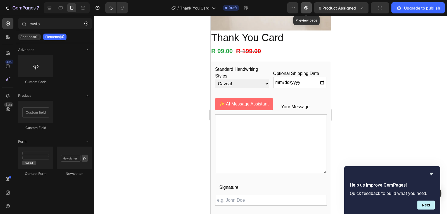
click at [304, 9] on button "button" at bounding box center [306, 7] width 11 height 11
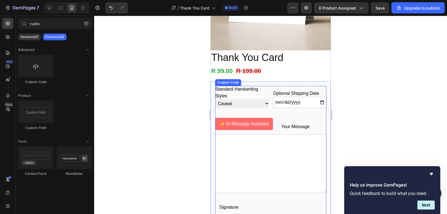
scroll to position [145, 0]
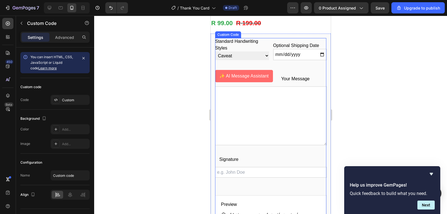
click at [257, 155] on div "Standard Handwriting Styles Caveat Dancing Script Gloria Hallelujah Indie Flowe…" at bounding box center [271, 116] width 112 height 157
click at [382, 106] on div at bounding box center [270, 115] width 353 height 198
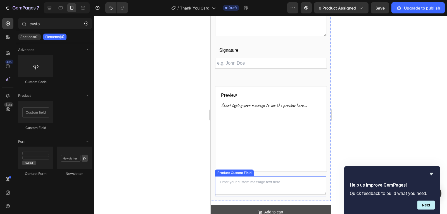
scroll to position [285, 0]
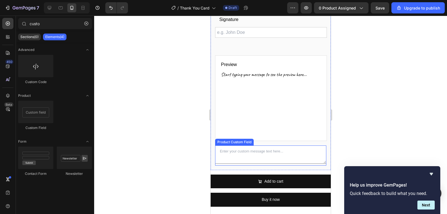
click at [307, 153] on textarea at bounding box center [270, 154] width 111 height 18
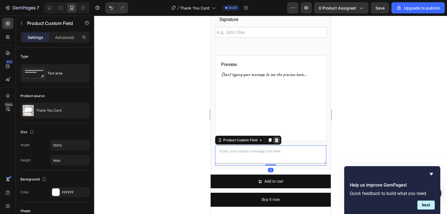
click at [278, 138] on icon at bounding box center [277, 140] width 4 height 4
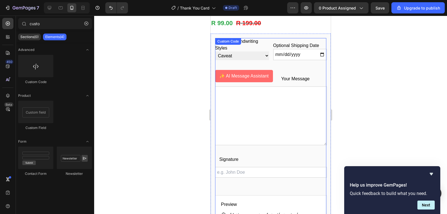
scroll to position [173, 0]
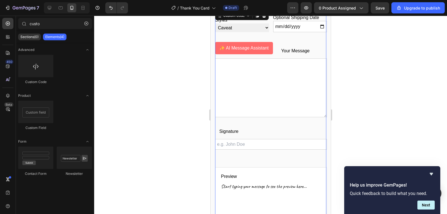
click at [267, 139] on input "Signature" at bounding box center [271, 144] width 112 height 11
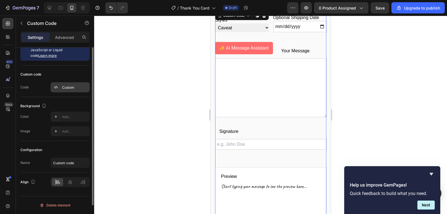
scroll to position [0, 0]
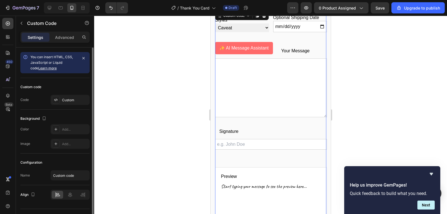
click at [273, 139] on input "Signature" at bounding box center [271, 144] width 112 height 11
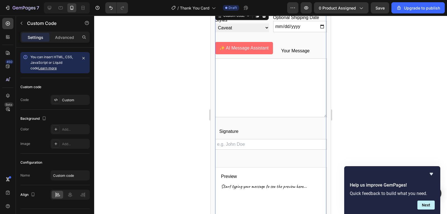
click at [269, 131] on div "Standard Handwriting Styles Caveat Dancing Script Gloria Hallelujah Indie Flowe…" at bounding box center [271, 88] width 112 height 157
click at [240, 126] on div "Standard Handwriting Styles Caveat Dancing Script Gloria Hallelujah Indie Flowe…" at bounding box center [271, 88] width 112 height 157
click at [239, 126] on div "Standard Handwriting Styles Caveat Dancing Script Gloria Hallelujah Indie Flowe…" at bounding box center [271, 88] width 112 height 157
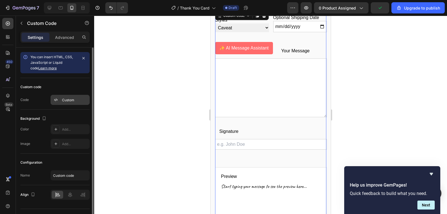
click at [75, 101] on div "Custom" at bounding box center [75, 100] width 26 height 5
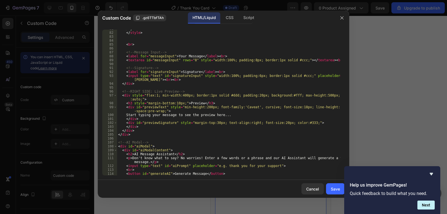
scroll to position [268, 0]
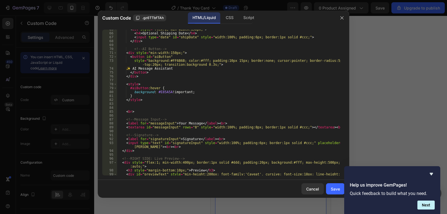
click at [379, 87] on div at bounding box center [223, 107] width 447 height 214
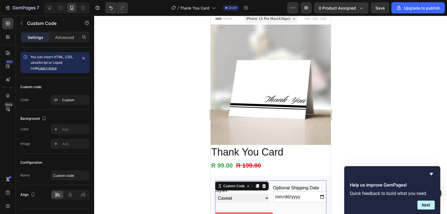
scroll to position [0, 0]
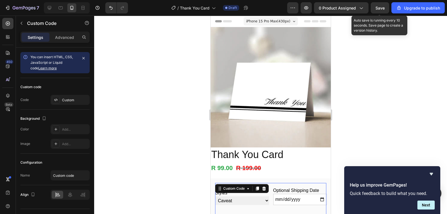
click at [376, 9] on span "Save" at bounding box center [380, 8] width 9 height 5
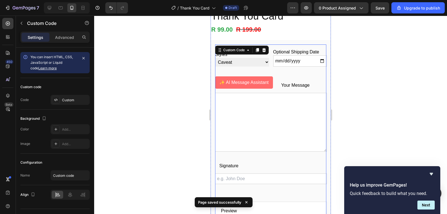
scroll to position [140, 0]
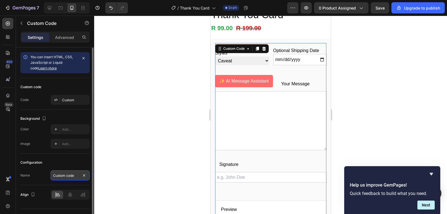
click at [72, 176] on input "Custom code" at bounding box center [70, 175] width 39 height 10
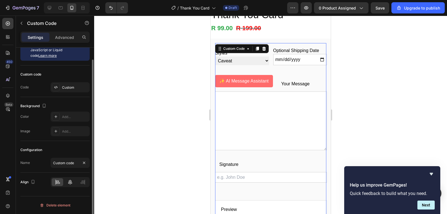
click at [71, 181] on icon at bounding box center [70, 182] width 6 height 6
click at [66, 181] on div at bounding box center [69, 182] width 11 height 8
click at [57, 182] on icon at bounding box center [58, 182] width 6 height 6
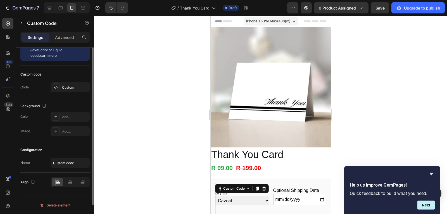
scroll to position [0, 0]
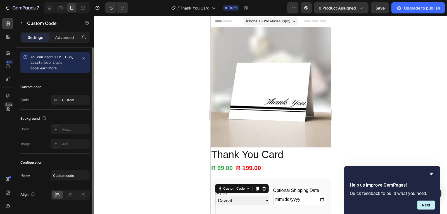
click at [59, 62] on span "You can insert HTML, CSS, JavaScript or Liquid code Learn more" at bounding box center [51, 62] width 42 height 15
click at [61, 100] on div "Custom" at bounding box center [70, 100] width 39 height 10
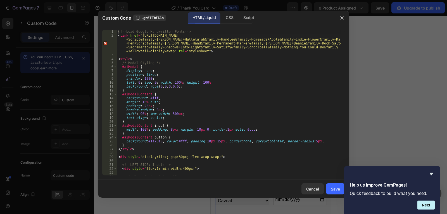
type textarea "margin: 10% auto;"
drag, startPoint x: 212, startPoint y: 103, endPoint x: 220, endPoint y: 96, distance: 11.1
click at [214, 103] on div "<!-- Load Google Handwritten Fonts --> < link href = "https://fonts.googleapis.…" at bounding box center [229, 106] width 224 height 153
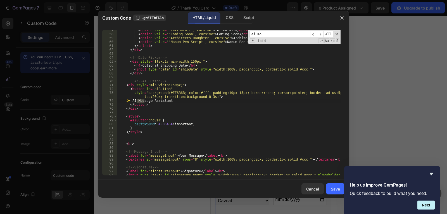
scroll to position [377, 0]
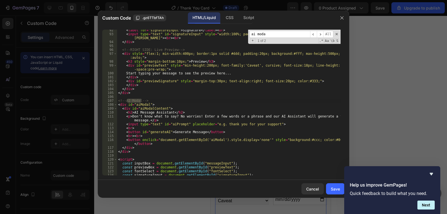
type input "ai moda"
type textarea "</div>"
click at [135, 152] on div "< label for = "signatureInput" > Signature </ label > < br > < input type = "te…" at bounding box center [229, 104] width 224 height 153
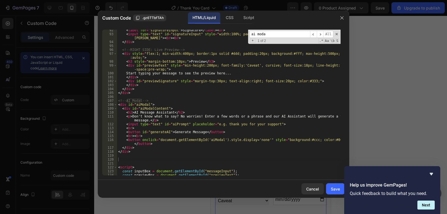
click at [276, 37] on input "ai moda" at bounding box center [280, 34] width 61 height 7
click at [321, 33] on span "​" at bounding box center [320, 34] width 7 height 7
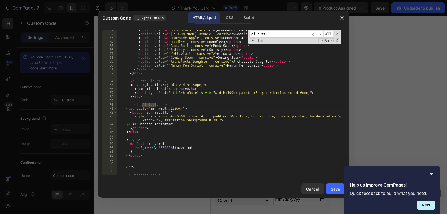
scroll to position [230, 0]
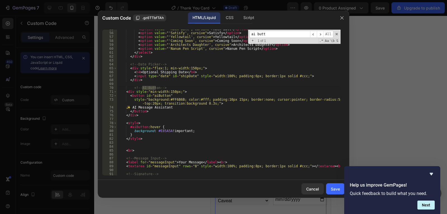
type input "ai butt"
click at [344, 21] on button "button" at bounding box center [342, 17] width 9 height 9
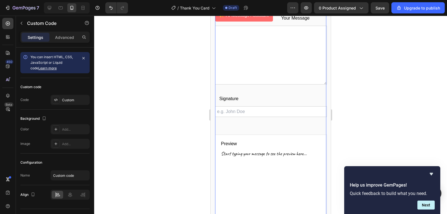
scroll to position [196, 0]
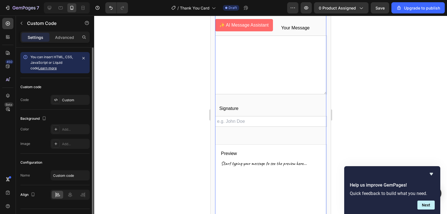
click at [47, 61] on span "You can insert HTML, CSS, JavaScript or Liquid code Learn more" at bounding box center [51, 62] width 42 height 15
click at [69, 103] on div "Custom" at bounding box center [70, 100] width 39 height 10
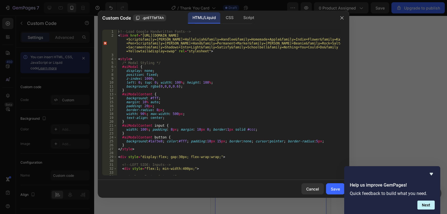
click at [217, 68] on div "<!-- Load Google Handwritten Fonts --> < link href = "https://fonts.googleapis.…" at bounding box center [229, 106] width 224 height 153
type textarea "</script>"
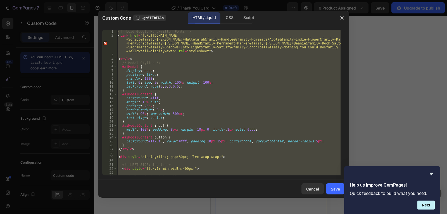
paste textarea
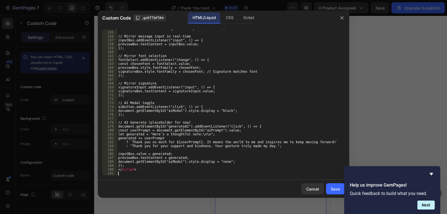
scroll to position [633, 0]
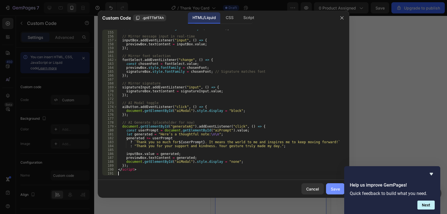
click at [335, 191] on div "Save" at bounding box center [335, 189] width 9 height 6
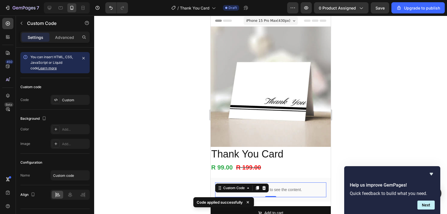
scroll to position [0, 0]
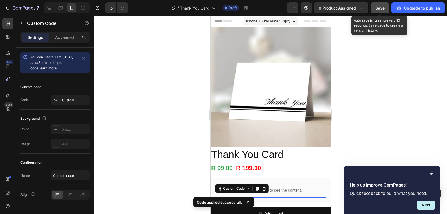
click at [385, 10] on button "Save" at bounding box center [380, 7] width 18 height 11
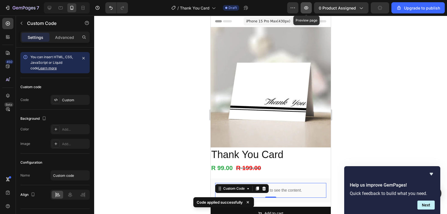
click at [308, 10] on icon "button" at bounding box center [307, 8] width 6 height 6
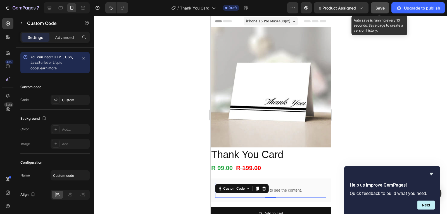
click at [376, 9] on button "Save" at bounding box center [380, 7] width 18 height 11
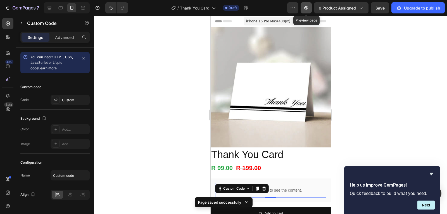
click at [311, 8] on button "button" at bounding box center [306, 7] width 11 height 11
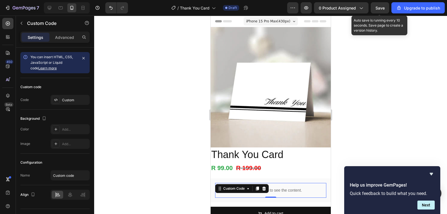
click at [383, 6] on span "Save" at bounding box center [380, 8] width 9 height 5
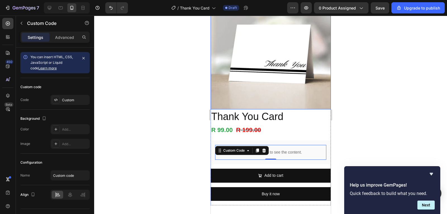
scroll to position [112, 0]
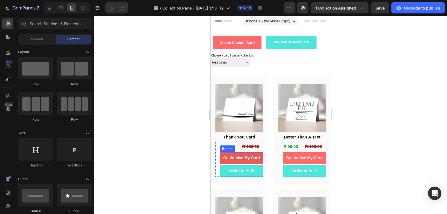
click at [258, 156] on link "Customise My Card" at bounding box center [241, 157] width 43 height 11
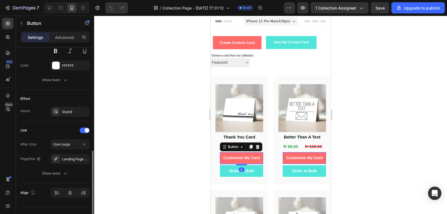
scroll to position [262, 0]
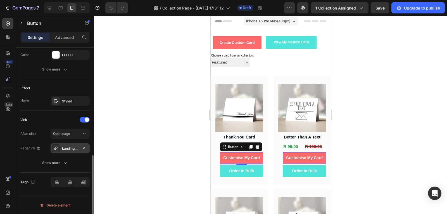
click at [77, 145] on div "Landing Page - Sep 16, 01:20:56" at bounding box center [70, 148] width 39 height 10
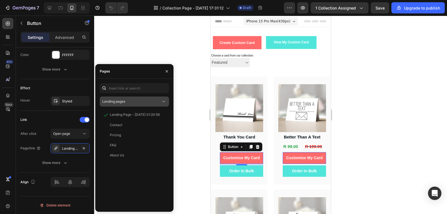
click at [132, 104] on div "Landing pages" at bounding box center [134, 102] width 64 height 6
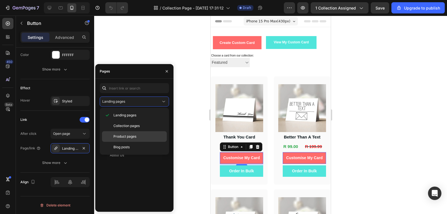
click at [139, 138] on p "Product pages" at bounding box center [138, 136] width 51 height 5
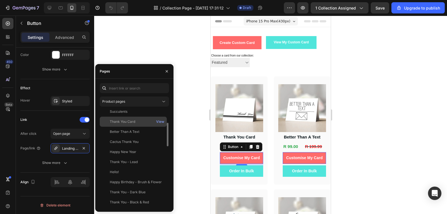
scroll to position [0, 0]
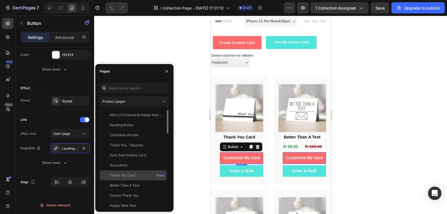
click at [142, 172] on div "Thank You Card View" at bounding box center [133, 175] width 67 height 10
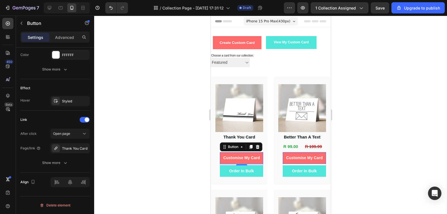
click at [196, 160] on div at bounding box center [270, 115] width 353 height 198
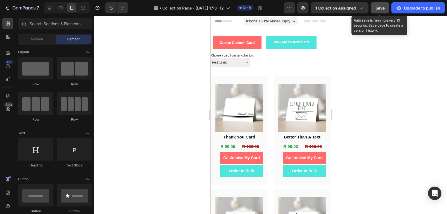
click at [383, 9] on span "Save" at bounding box center [380, 8] width 9 height 5
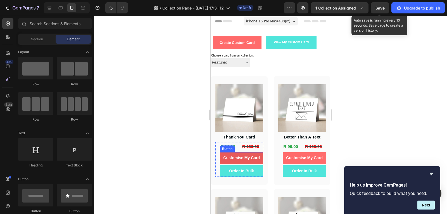
drag, startPoint x: 210, startPoint y: 16, endPoint x: 220, endPoint y: 152, distance: 136.2
click at [220, 152] on link "Customise My Card" at bounding box center [241, 157] width 43 height 11
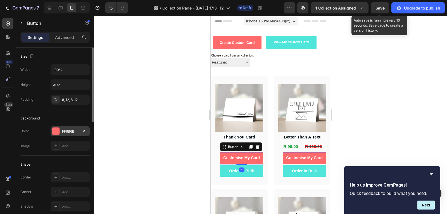
click at [74, 132] on div "FF6B6B" at bounding box center [70, 131] width 16 height 5
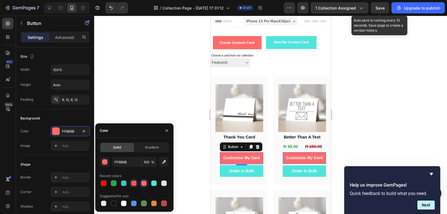
click at [133, 182] on div at bounding box center [134, 183] width 6 height 6
type input "E85A5A"
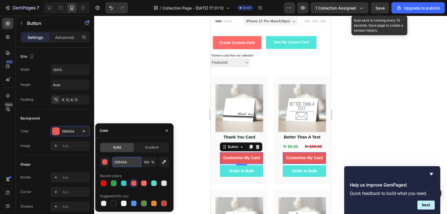
click at [128, 164] on input "E85A5A" at bounding box center [126, 162] width 29 height 10
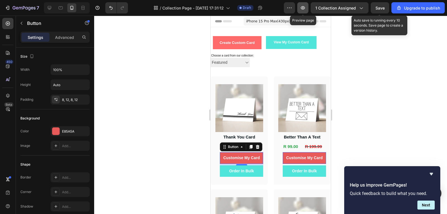
click at [304, 7] on icon "button" at bounding box center [303, 8] width 6 height 6
